Goal: Navigation & Orientation: Find specific page/section

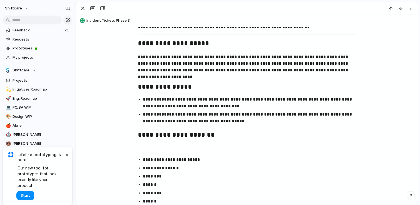
scroll to position [359, 0]
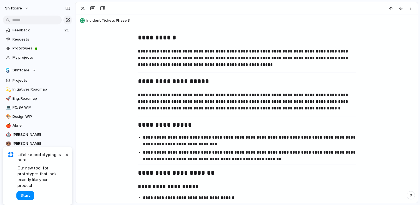
scroll to position [256, 0]
